Goal: Task Accomplishment & Management: Complete application form

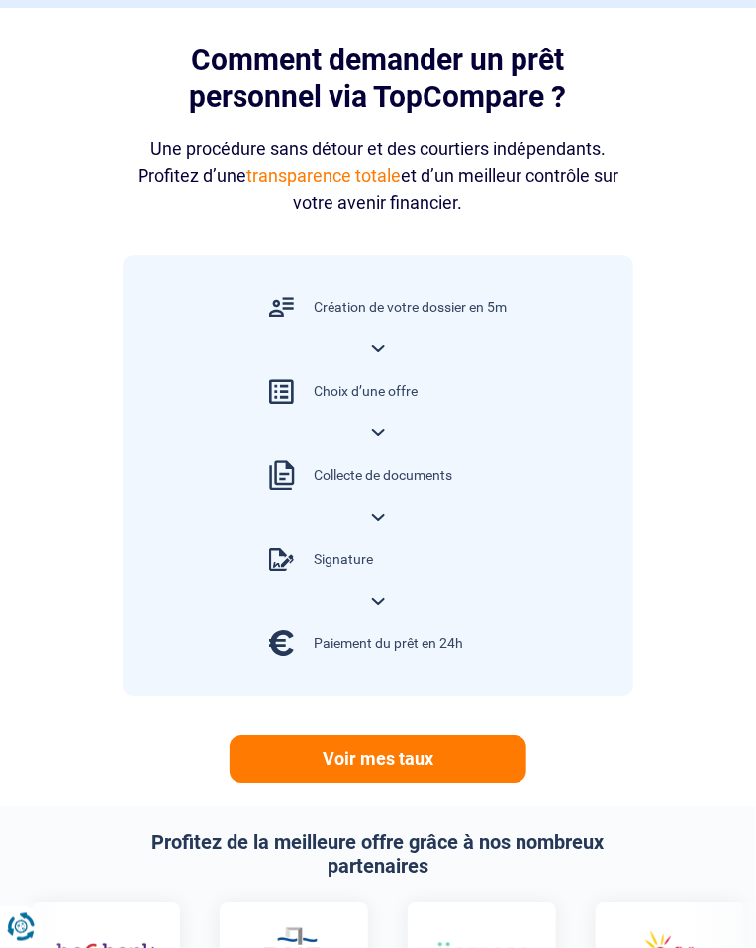
scroll to position [1057, 0]
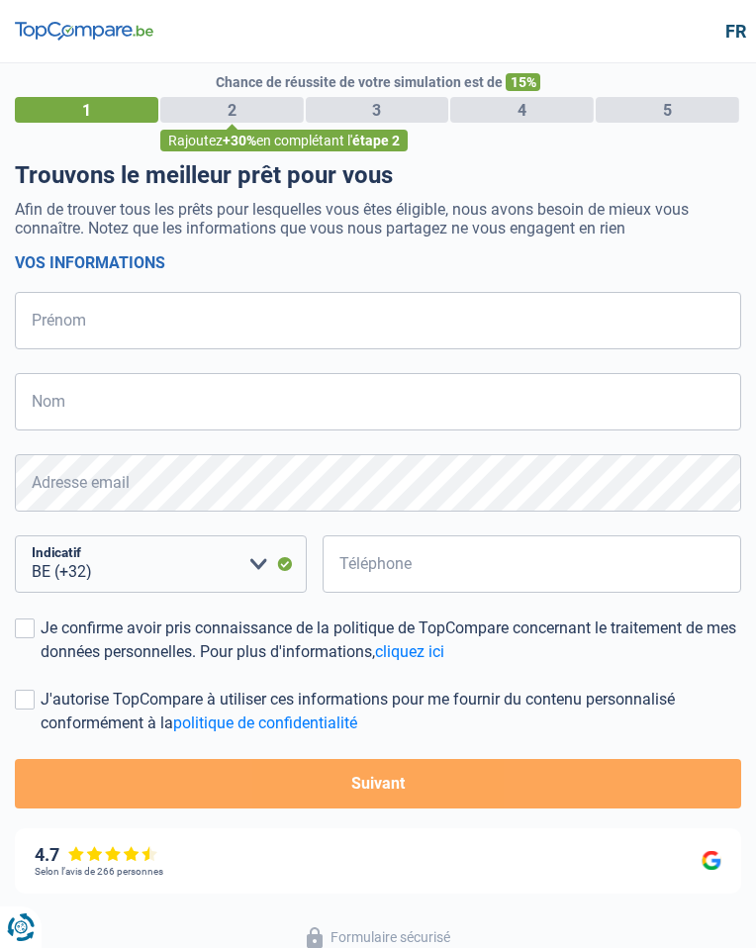
select select "32"
click at [740, 233] on p "Afin de trouver tous les prêts pour lesquelles vous êtes éligible, nous avons b…" at bounding box center [378, 219] width 727 height 38
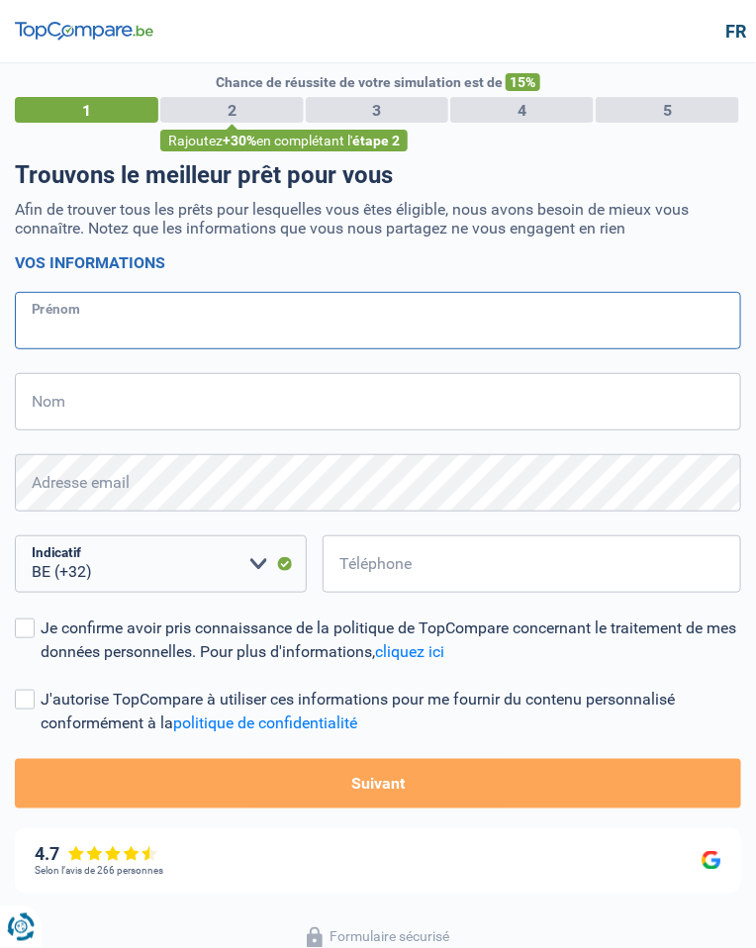
click at [216, 330] on input "Prénom" at bounding box center [378, 320] width 727 height 57
type input "Jean Philippe"
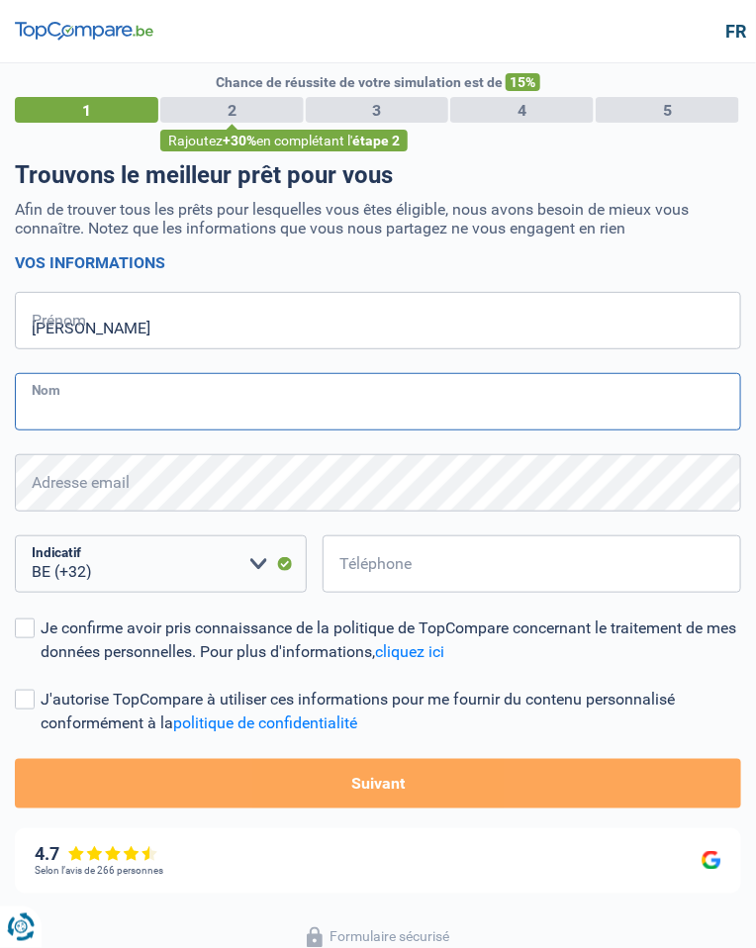
type input "Adanlete"
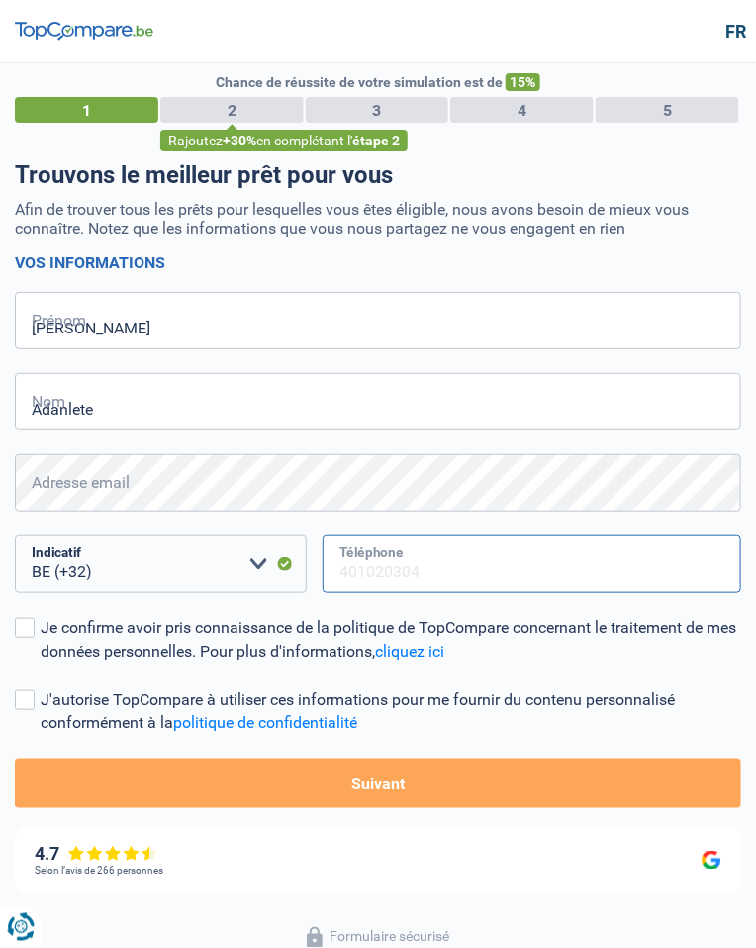
type input "465100399"
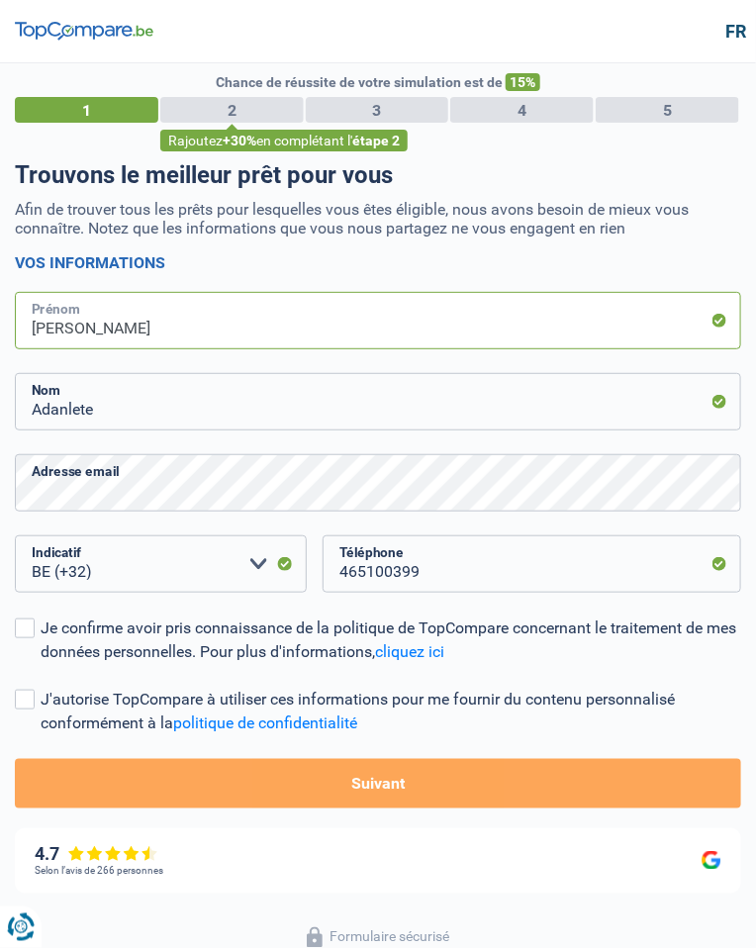
scroll to position [109, 0]
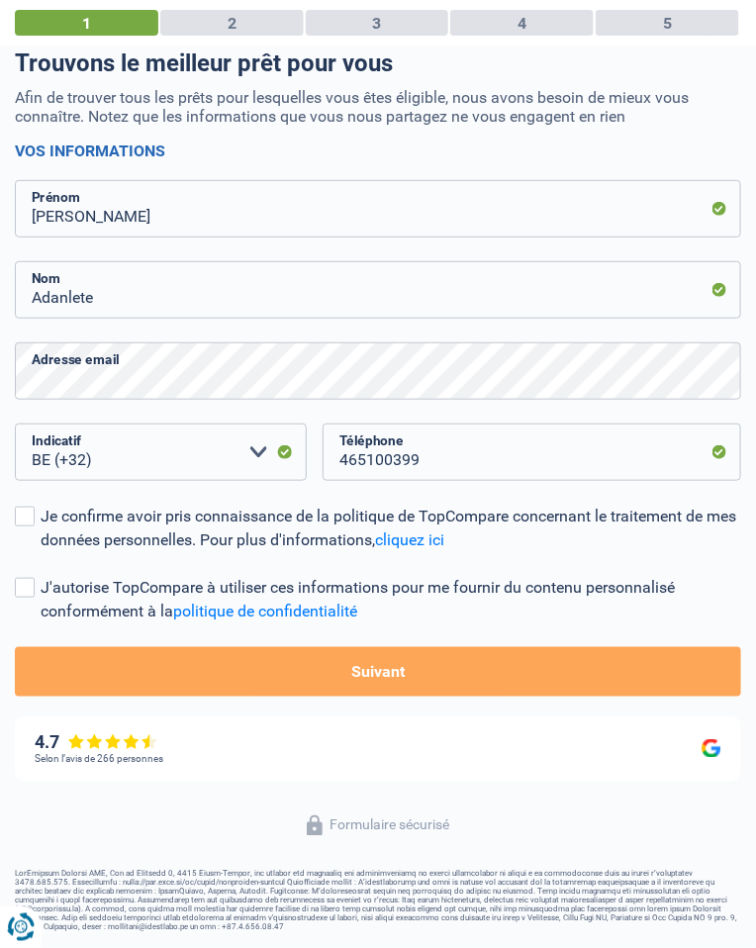
click at [44, 507] on div "Je confirme avoir pris connaissance de la politique de TopCompare concernant le…" at bounding box center [391, 529] width 701 height 48
click at [41, 552] on input "Je confirme avoir pris connaissance de la politique de TopCompare concernant le…" at bounding box center [41, 552] width 0 height 0
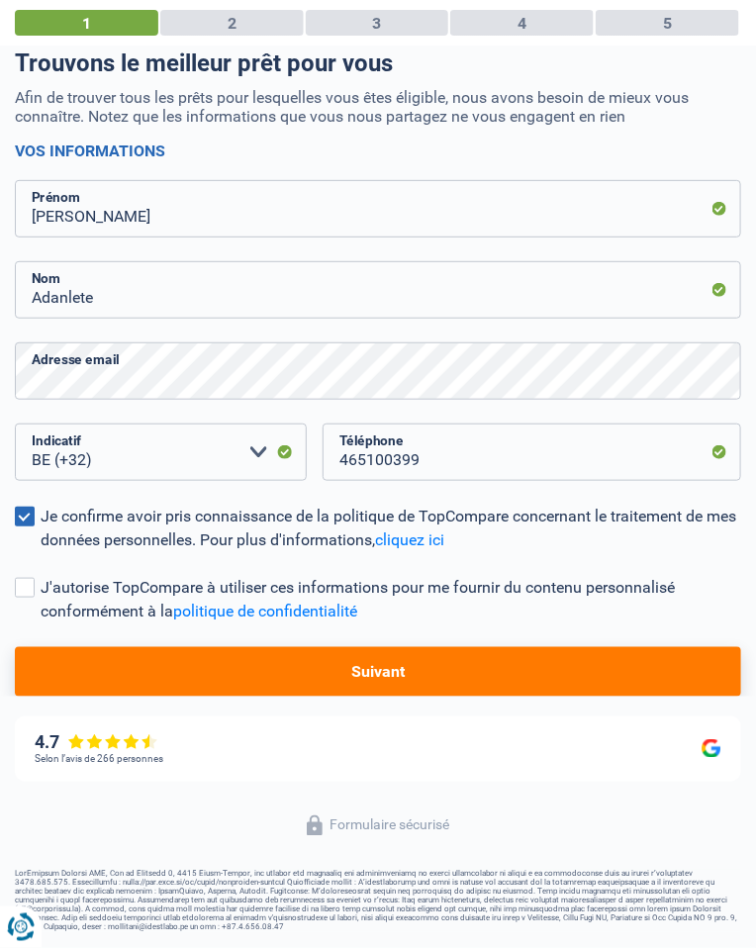
click at [32, 607] on label "J'autorise TopCompare à utiliser ces informations pour me fournir du contenu pe…" at bounding box center [378, 600] width 727 height 48
click at [41, 624] on input "J'autorise TopCompare à utiliser ces informations pour me fournir du contenu pe…" at bounding box center [41, 624] width 0 height 0
click at [223, 670] on button "Suivant" at bounding box center [378, 671] width 727 height 49
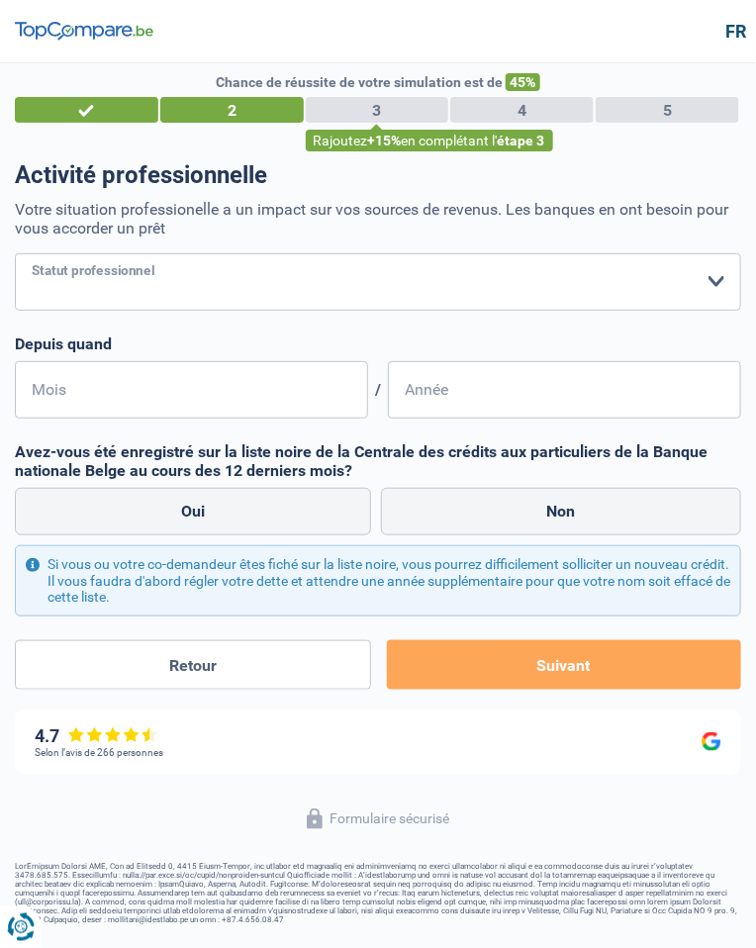
click at [430, 297] on select "Ouvrier Employé privé Employé public Invalide Indépendant Pensionné Chômeur Mut…" at bounding box center [378, 281] width 727 height 57
select select "publicEmployee"
click at [15, 253] on select "Ouvrier Employé privé Employé public Invalide Indépendant Pensionné Chômeur Mut…" at bounding box center [378, 281] width 727 height 57
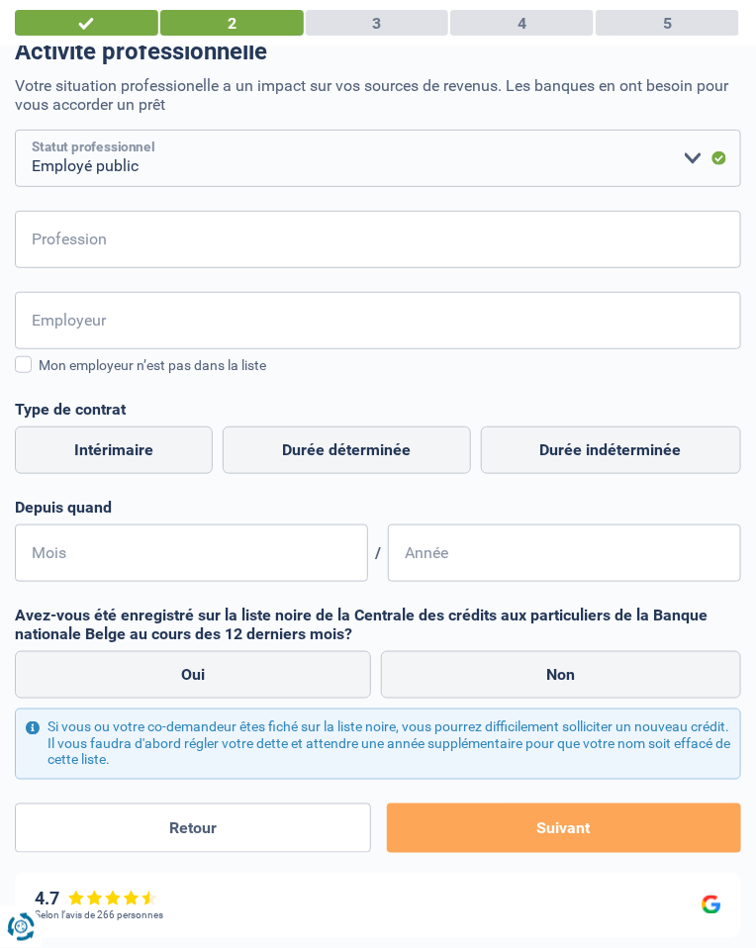
scroll to position [121, 0]
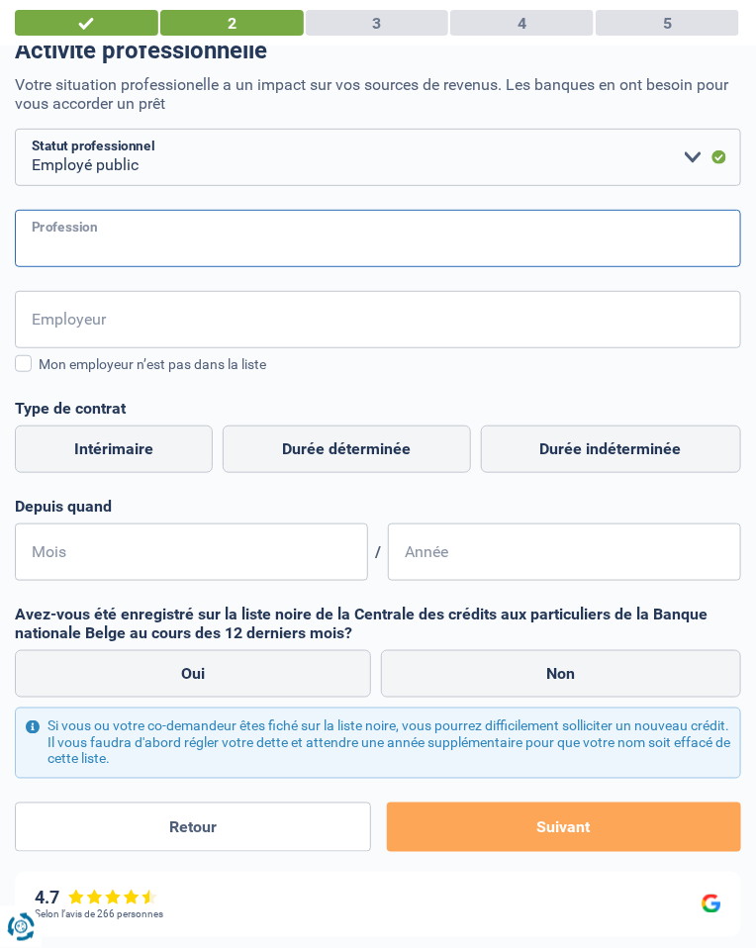
click at [576, 248] on input "Profession" at bounding box center [378, 238] width 727 height 57
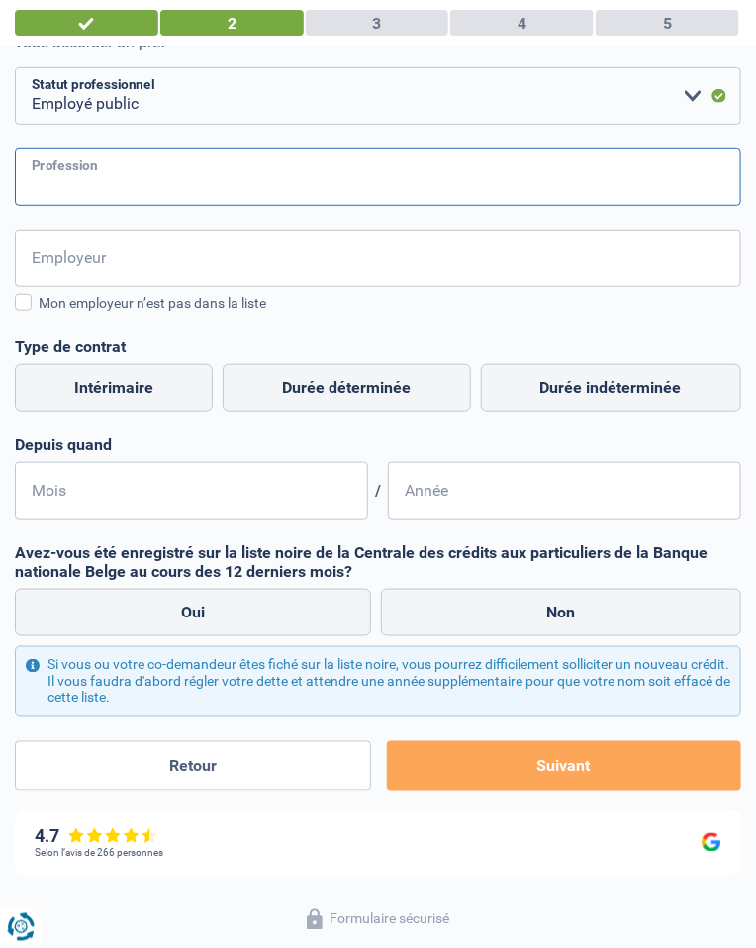
scroll to position [184, 0]
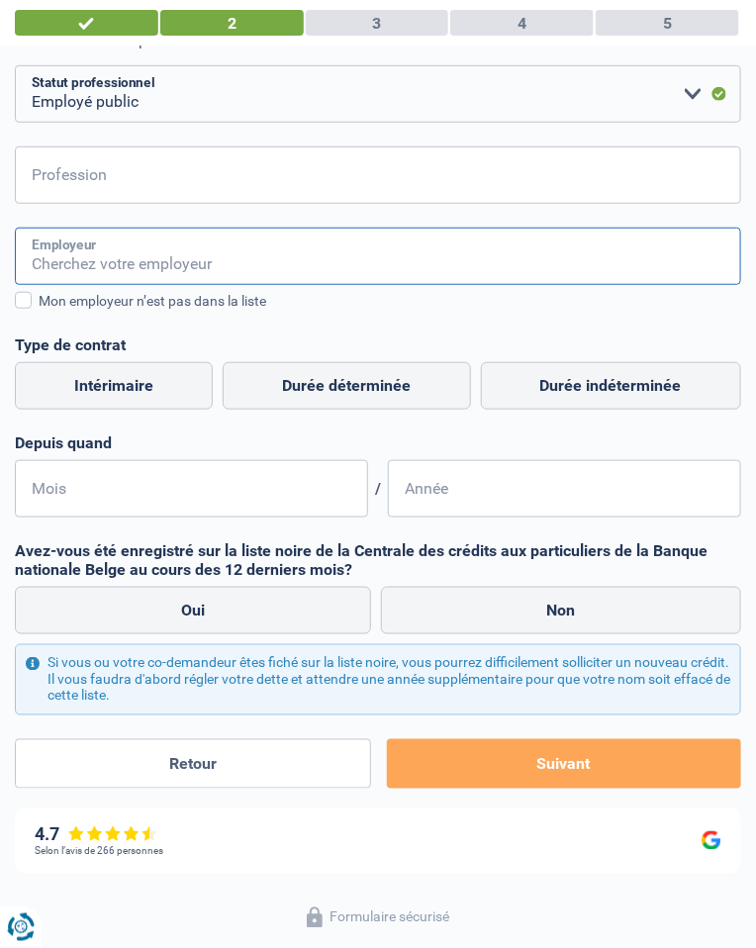
click at [538, 263] on input "Employeur" at bounding box center [378, 256] width 727 height 57
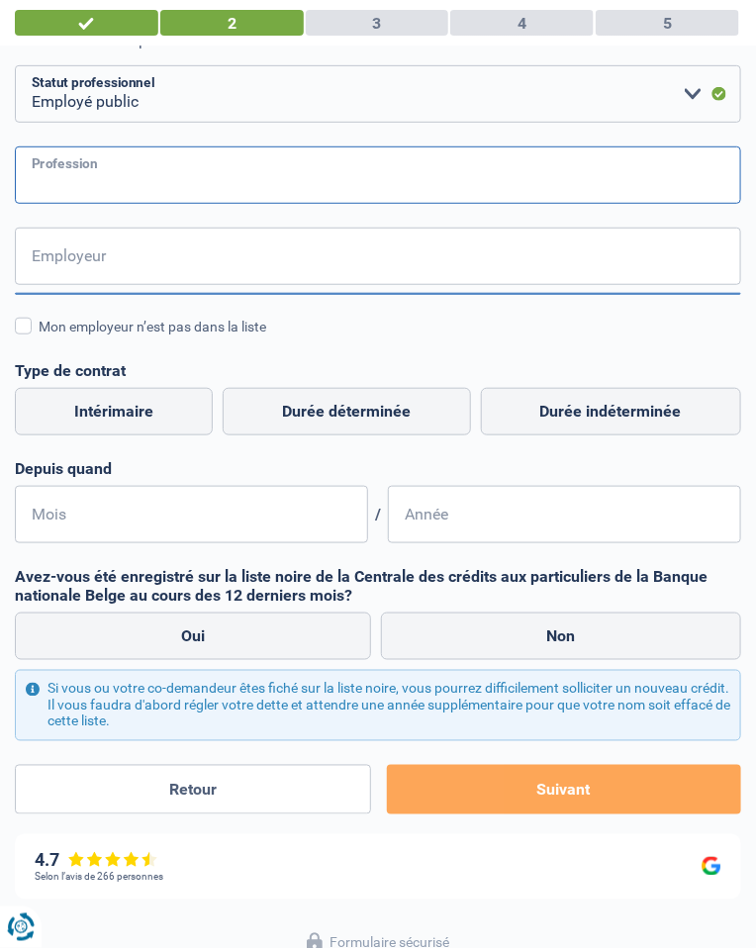
click at [575, 190] on input "Profession" at bounding box center [378, 175] width 727 height 57
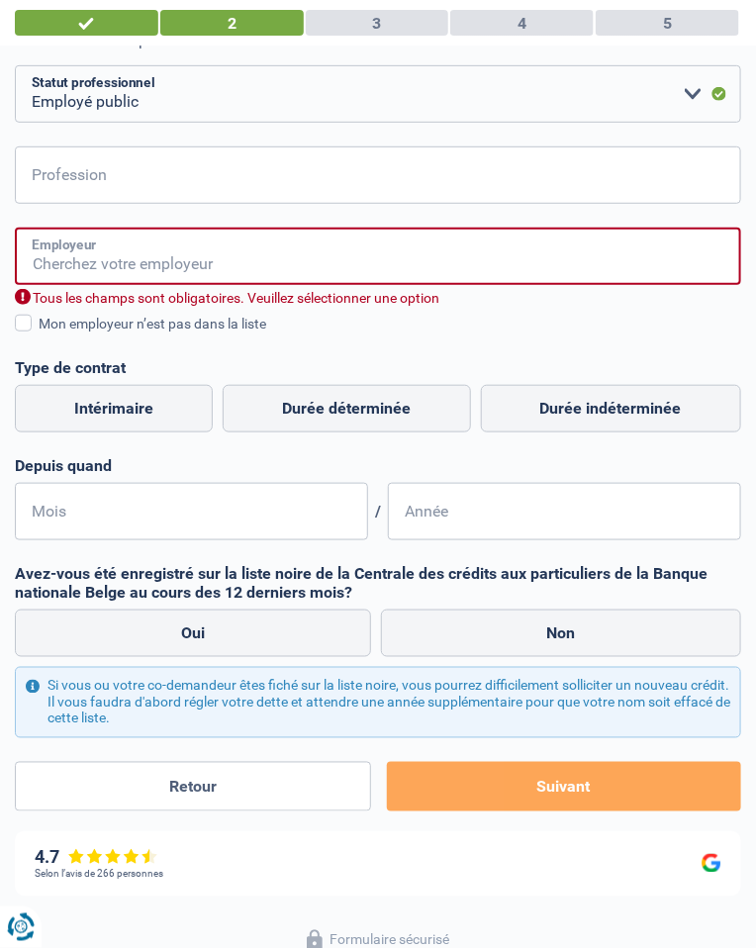
click at [538, 267] on input "Employeur" at bounding box center [378, 256] width 727 height 57
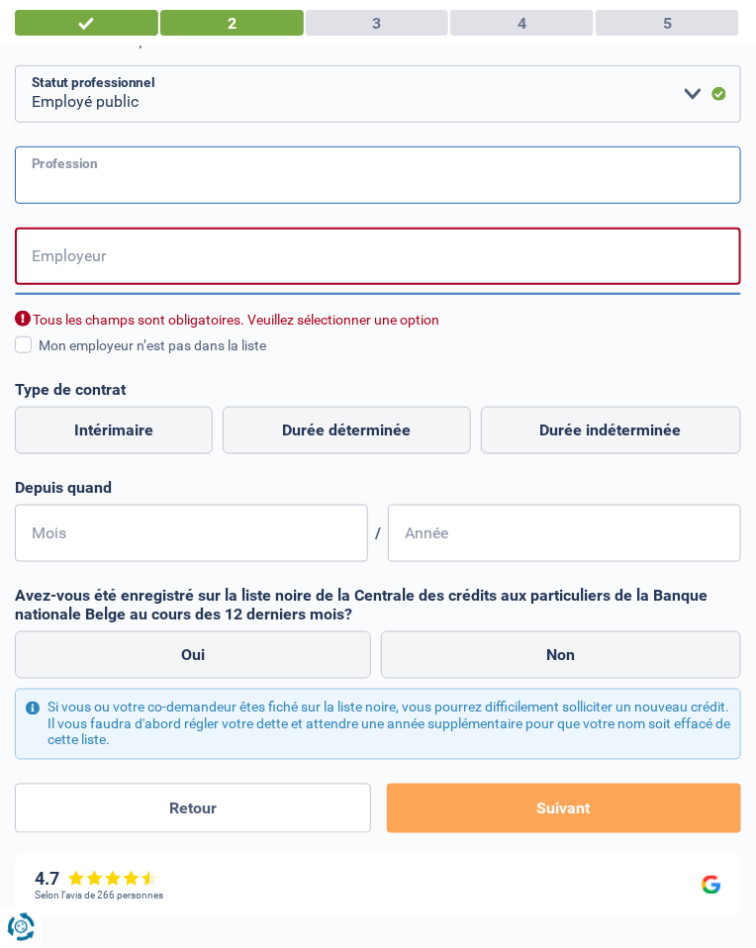
click at [582, 185] on input "Profession" at bounding box center [378, 175] width 727 height 57
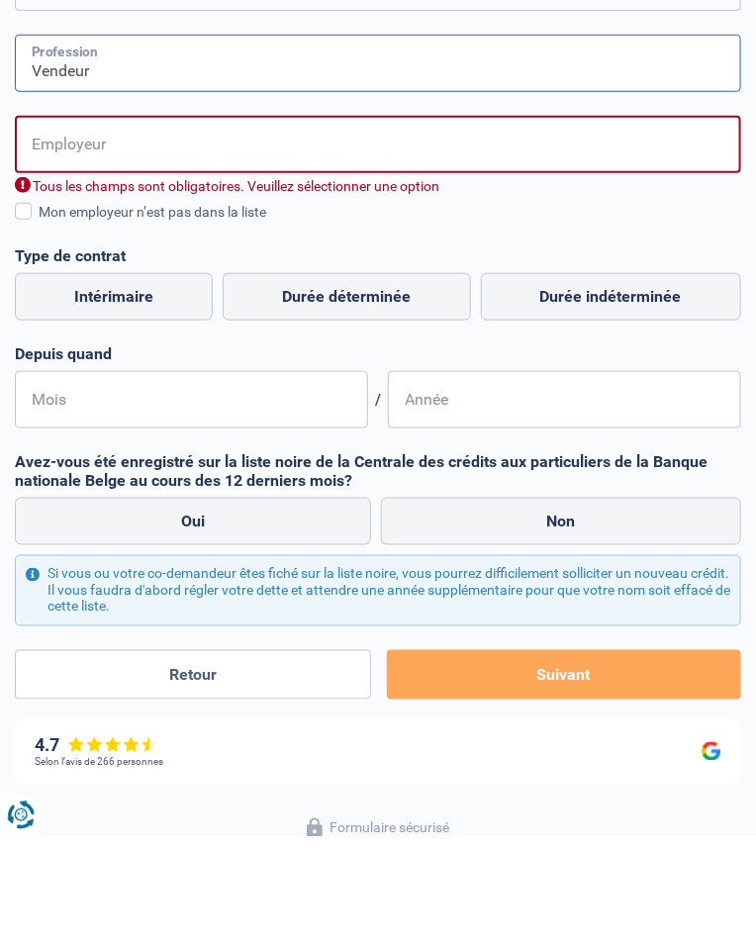
type input "Vendeur"
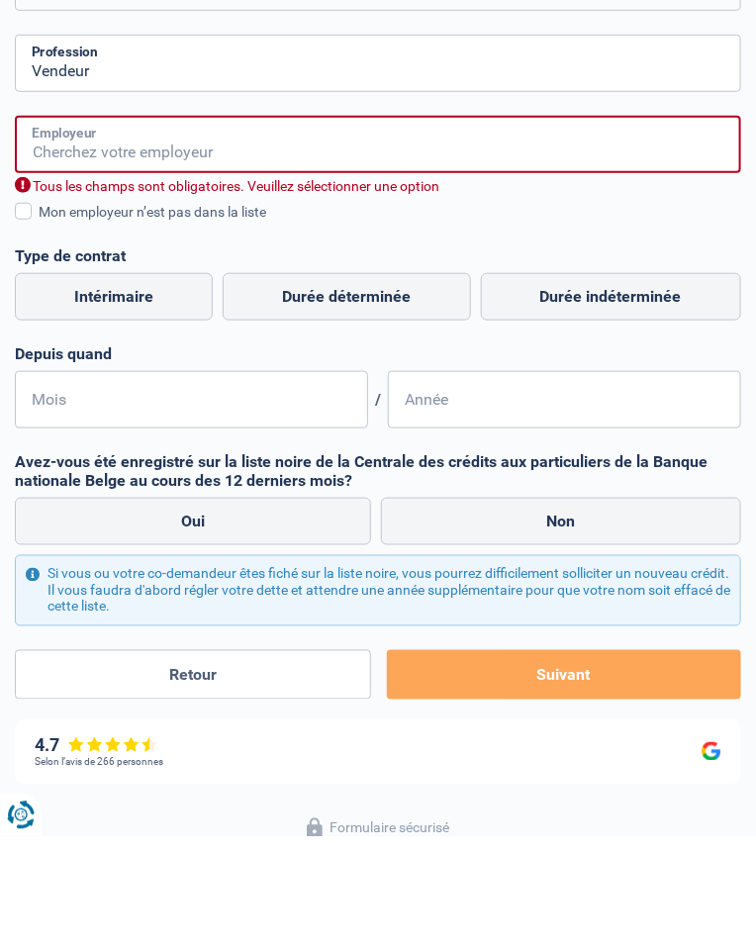
click at [601, 261] on input "Employeur" at bounding box center [378, 256] width 727 height 57
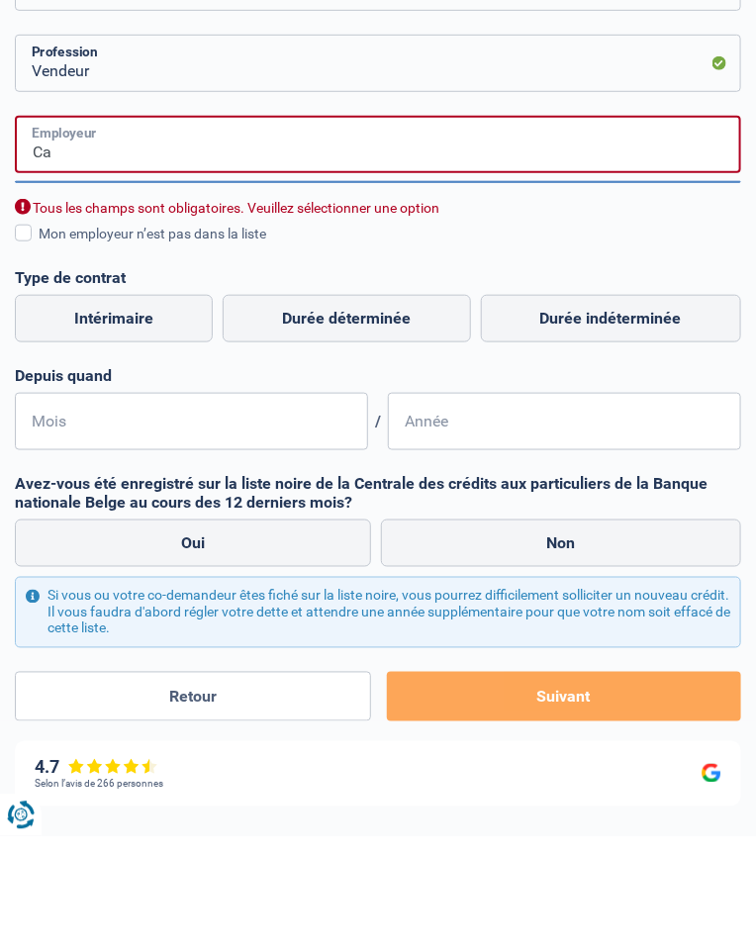
type input "C"
click at [68, 261] on input "Cashconverters" at bounding box center [378, 256] width 727 height 57
click at [77, 258] on input "Cashvconverters" at bounding box center [378, 256] width 727 height 57
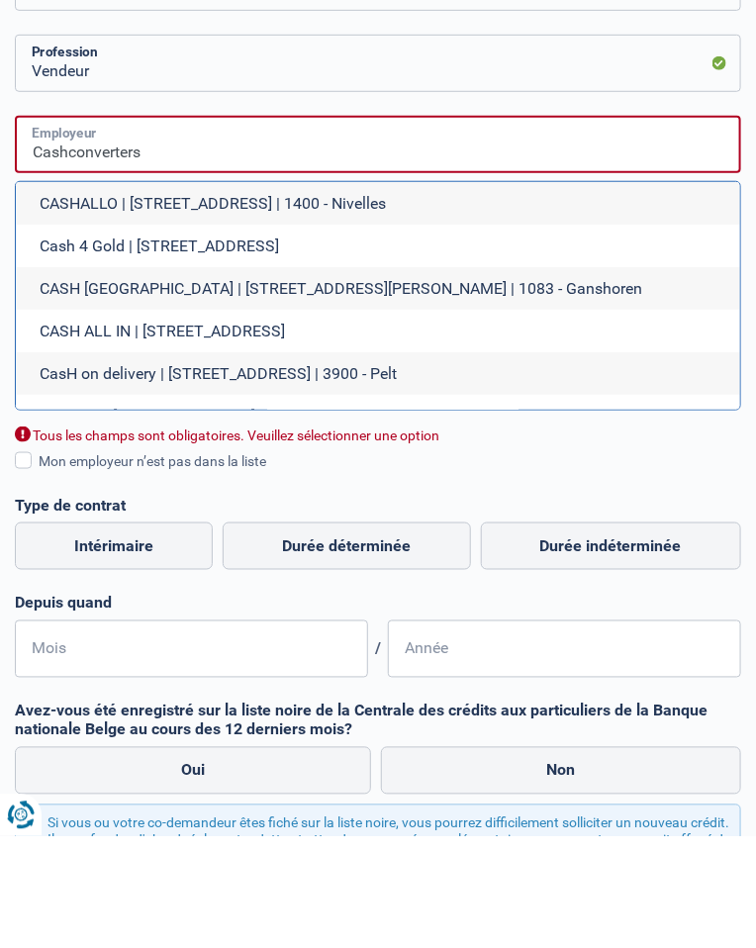
click at [68, 260] on input "Cashconverters" at bounding box center [378, 256] width 727 height 57
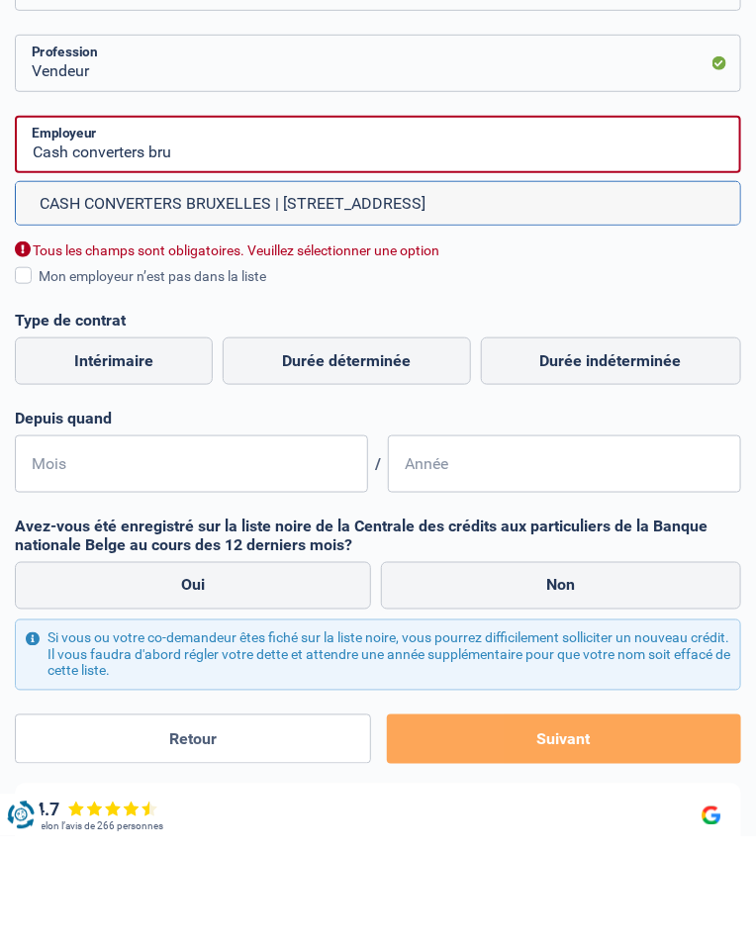
click at [565, 327] on li "CASH CONVERTERS BRUXELLES | Rue du Fossé aux Loups, 8 | 1000 - Bruxelles" at bounding box center [378, 315] width 725 height 43
type input "CASH CONVERTERS BRUXELLES | Rue du Fossé aux Loups, 8 | 1000 - Bruxelles"
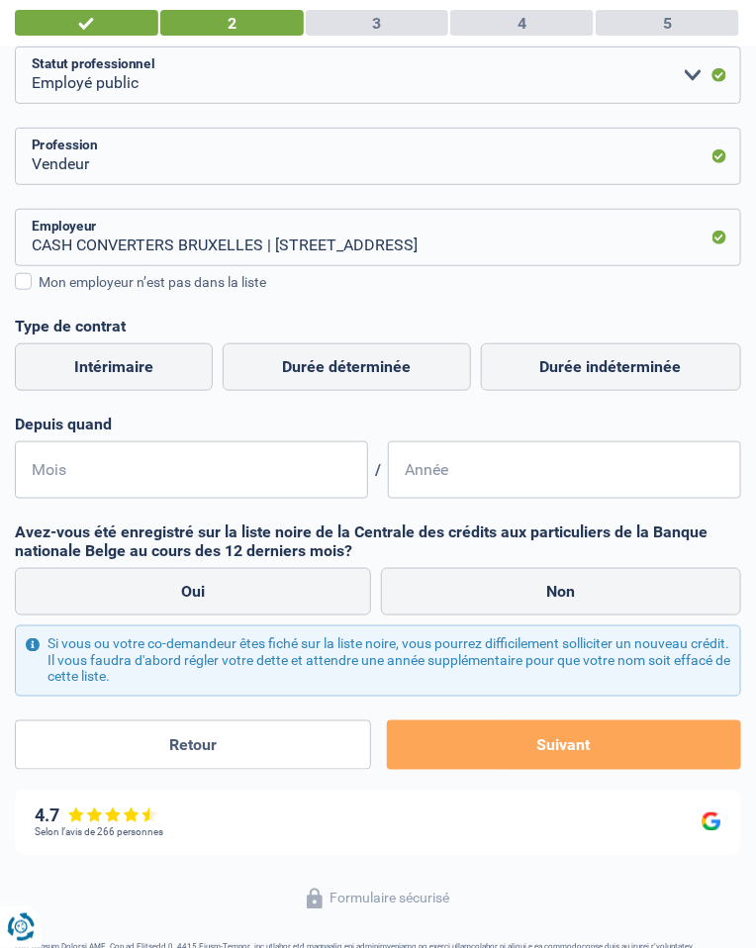
scroll to position [212, 0]
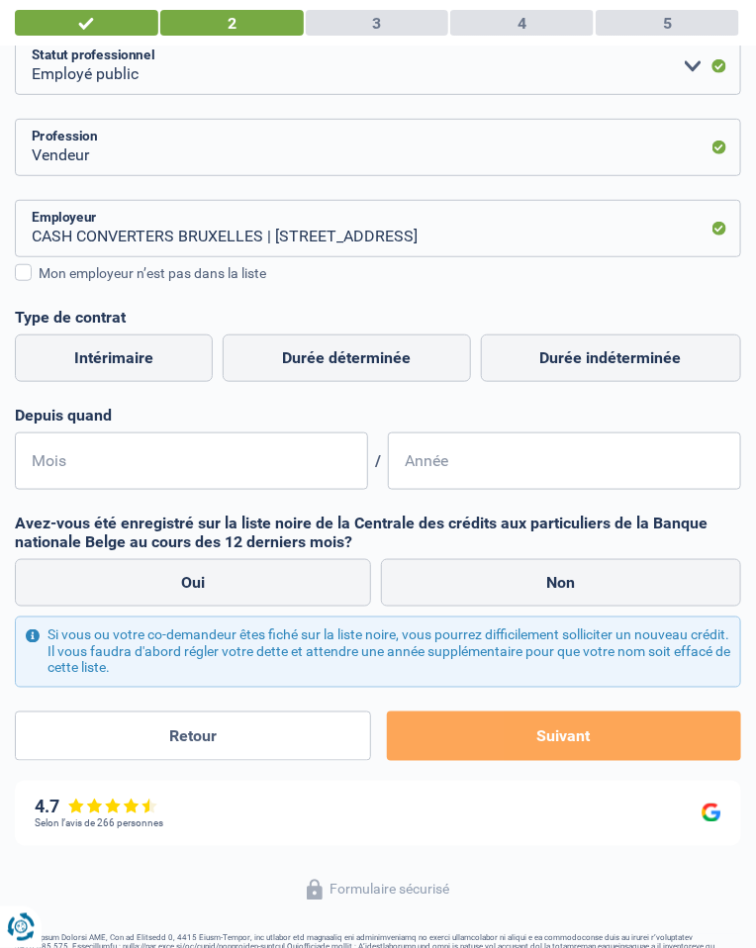
click at [403, 374] on label "Durée déterminée" at bounding box center [346, 359] width 247 height 48
click at [403, 374] on input "Durée déterminée" at bounding box center [346, 359] width 247 height 48
radio input "true"
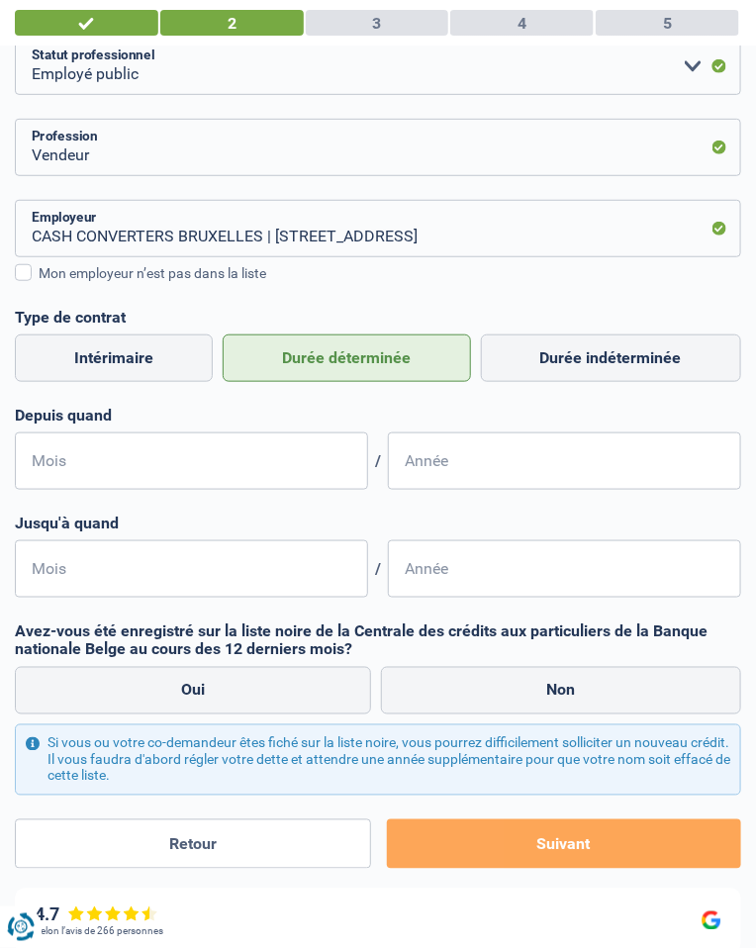
click at [689, 18] on div "5" at bounding box center [668, 23] width 144 height 26
click at [257, 464] on input "Mois" at bounding box center [191, 461] width 353 height 57
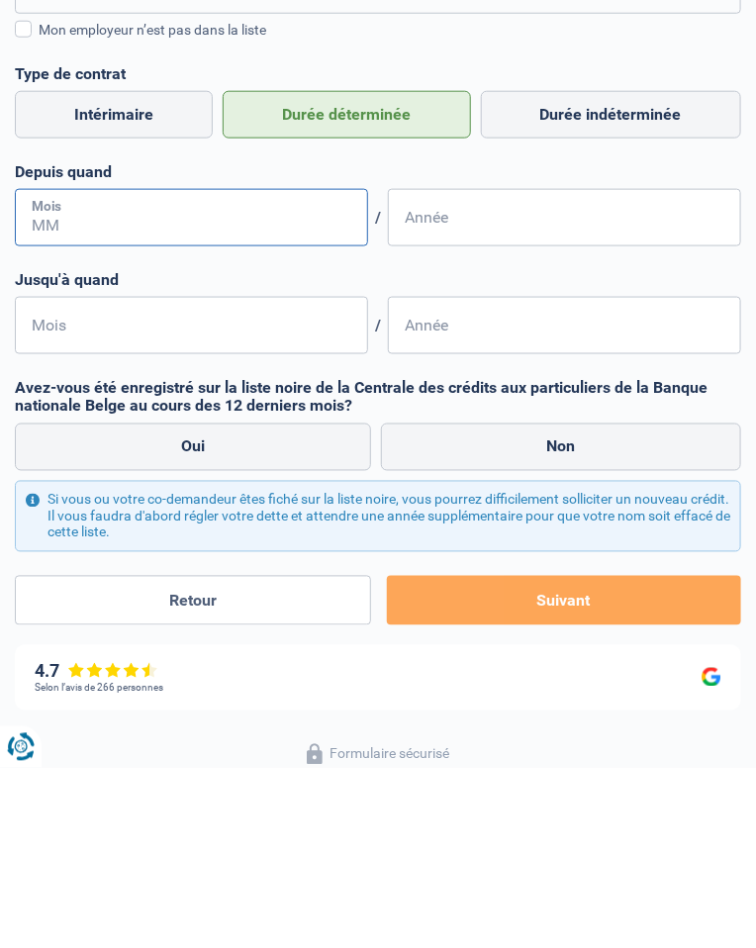
scroll to position [275, 0]
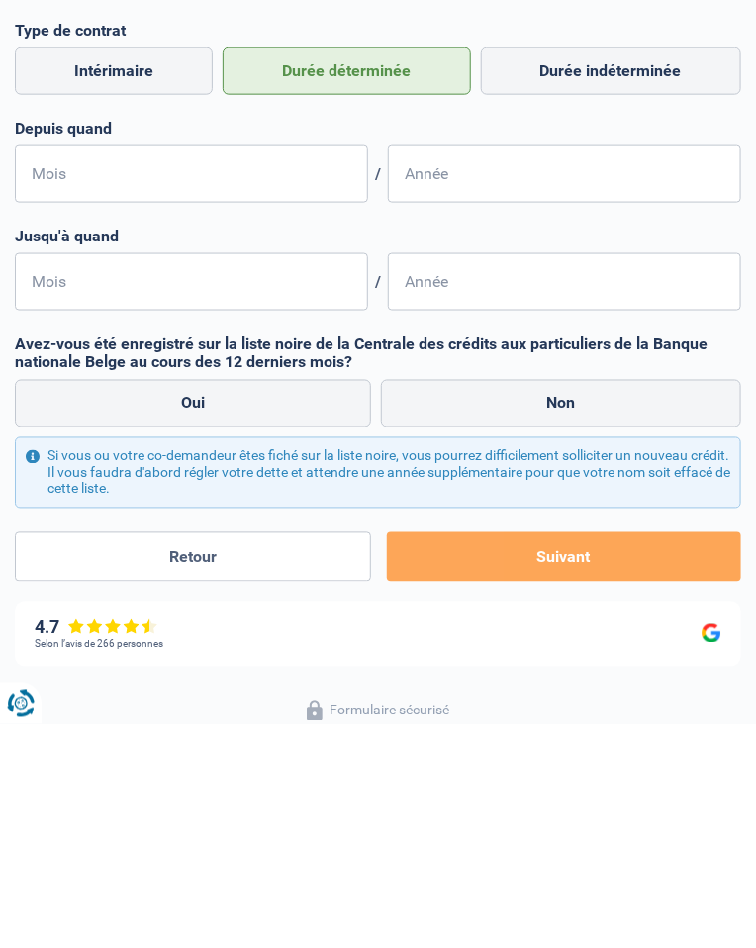
click at [467, 635] on label "Non" at bounding box center [561, 628] width 361 height 48
click at [467, 635] on input "Non" at bounding box center [561, 628] width 361 height 48
radio input "true"
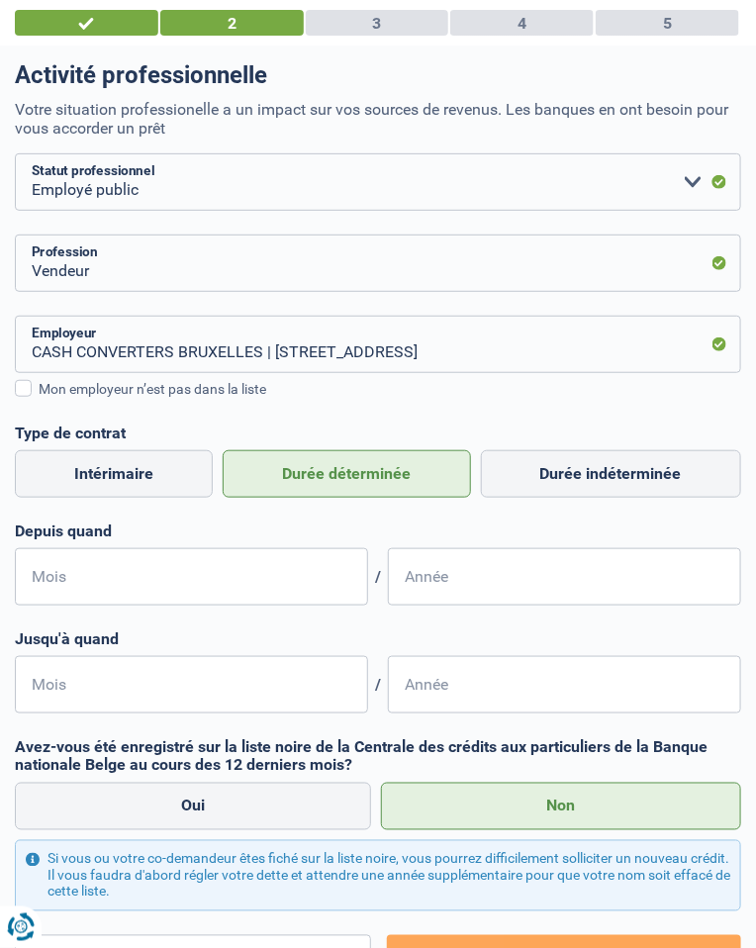
scroll to position [0, 0]
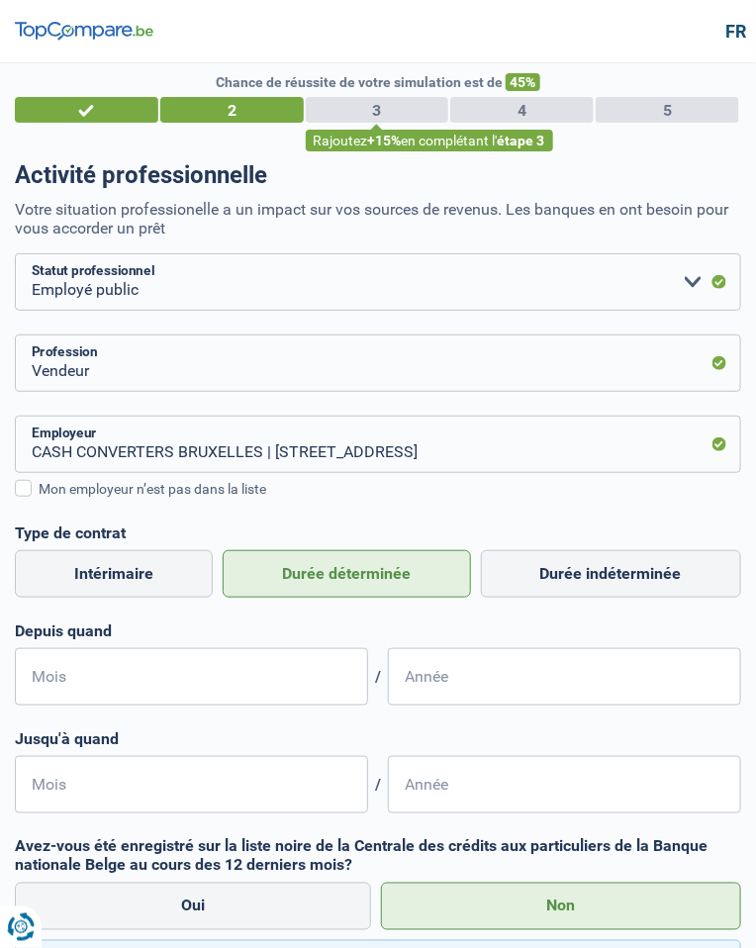
click at [0, 873] on div "Chance de réussite de votre simulation est de 45% 1 2 3 4 5 Rajoutez +15% en co…" at bounding box center [378, 574] width 756 height 1022
